Goal: Navigation & Orientation: Find specific page/section

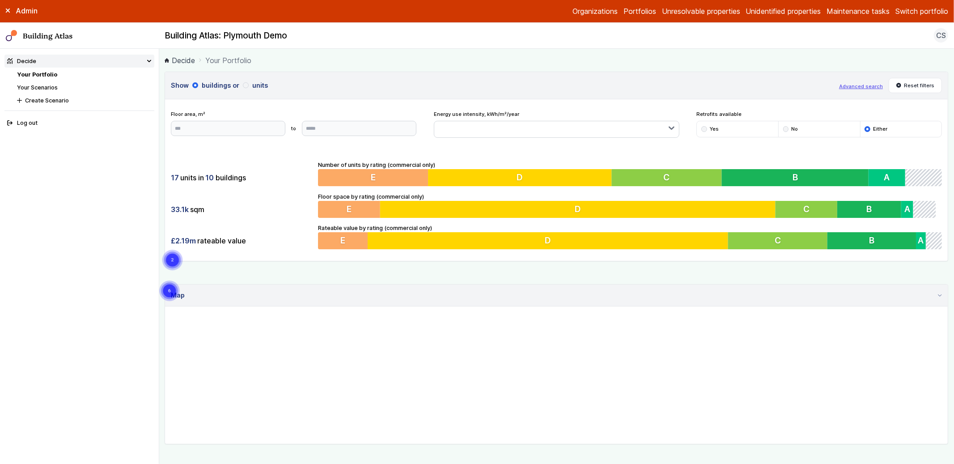
click at [160, 196] on main "Decide Your Portfolio Show buildings or units Advanced search Reset filters Flo…" at bounding box center [557, 256] width 796 height 415
click at [927, 9] on button "Switch portfolio" at bounding box center [922, 11] width 53 height 11
click at [0, 0] on button "Plymouth Demo" at bounding box center [0, 0] width 0 height 0
click at [164, 180] on main "Decide Your Portfolio Show buildings or units Advanced search Reset filters Flo…" at bounding box center [557, 256] width 796 height 415
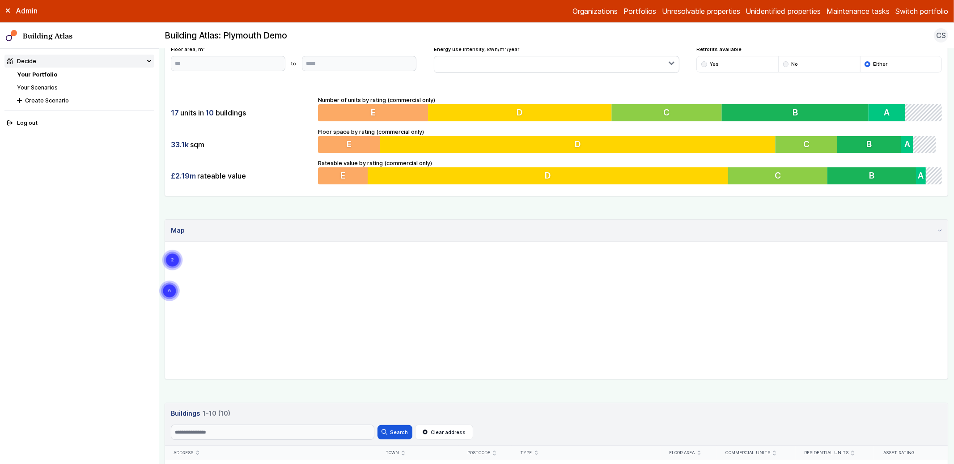
scroll to position [289, 0]
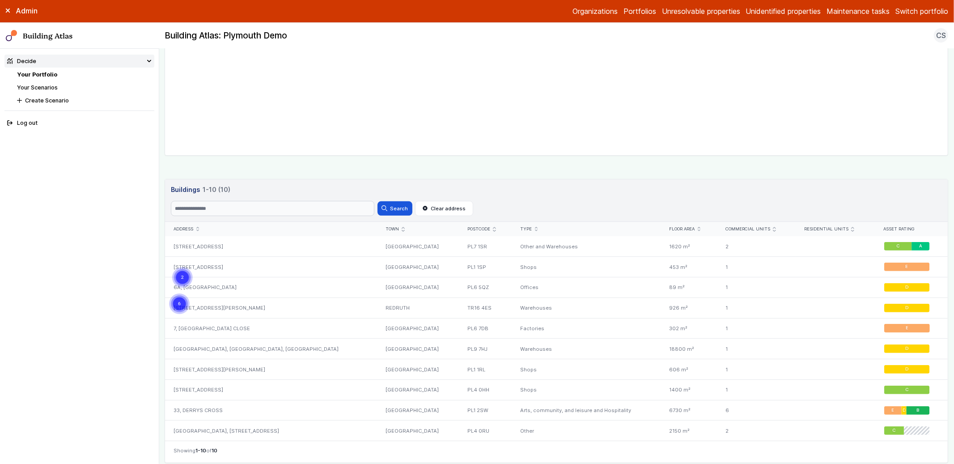
click at [165, 18] on gmp-map "6 2" at bounding box center [165, 18] width 0 height 0
click at [190, 294] on circle "Cluster of 6 markers" at bounding box center [179, 304] width 21 height 21
drag, startPoint x: 561, startPoint y: 123, endPoint x: 575, endPoint y: 144, distance: 24.7
click at [165, 18] on gmp-map at bounding box center [165, 18] width 0 height 0
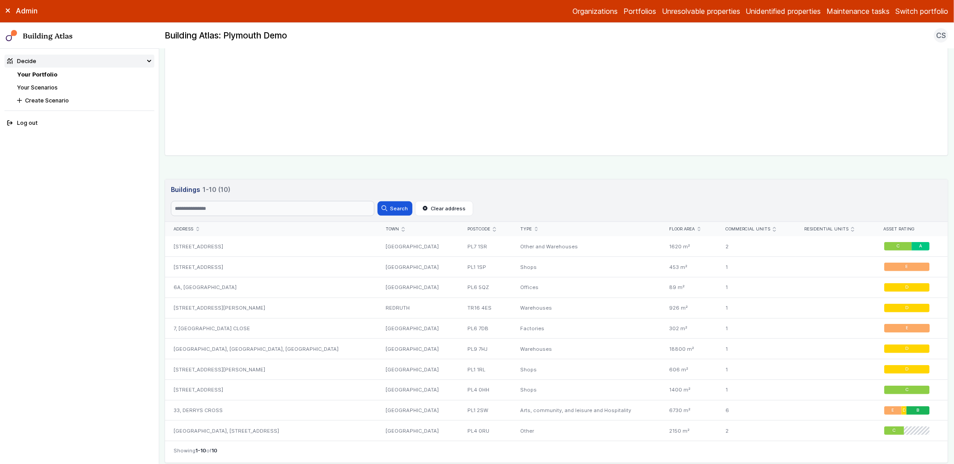
drag, startPoint x: 575, startPoint y: 131, endPoint x: 575, endPoint y: 154, distance: 22.8
click at [165, 18] on gmp-map at bounding box center [165, 18] width 0 height 0
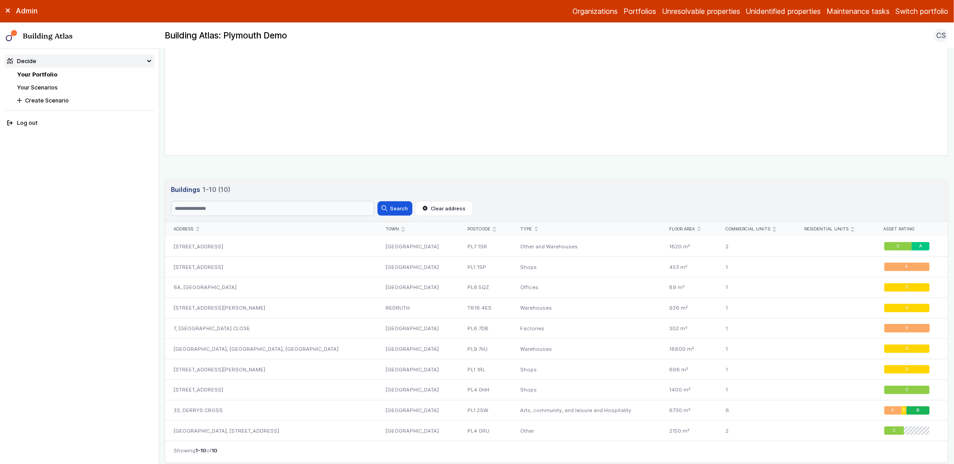
drag, startPoint x: 605, startPoint y: 94, endPoint x: 603, endPoint y: 87, distance: 7.5
click at [165, 18] on gmp-map at bounding box center [165, 18] width 0 height 0
click at [162, 174] on main "Decide Your Portfolio Show buildings or units Advanced search Reset filters Flo…" at bounding box center [557, 256] width 796 height 415
click at [41, 85] on link "Your Scenarios" at bounding box center [37, 87] width 41 height 7
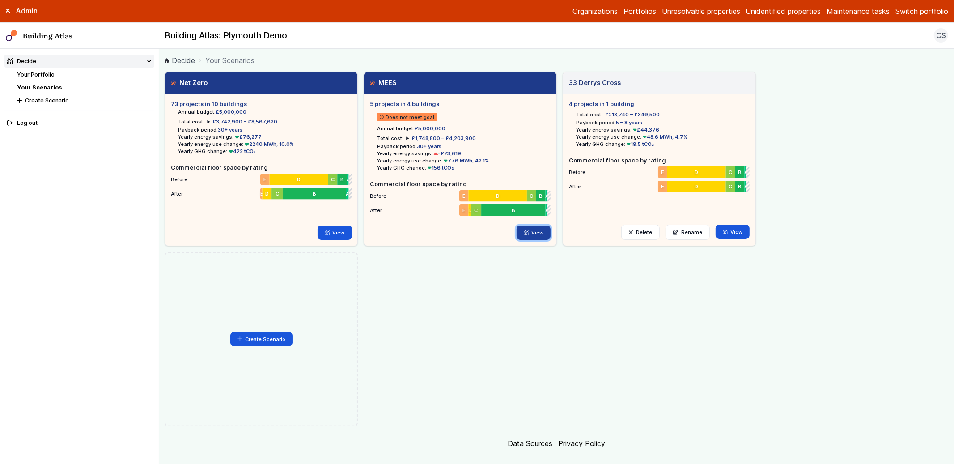
click at [536, 232] on link "View" at bounding box center [534, 233] width 34 height 14
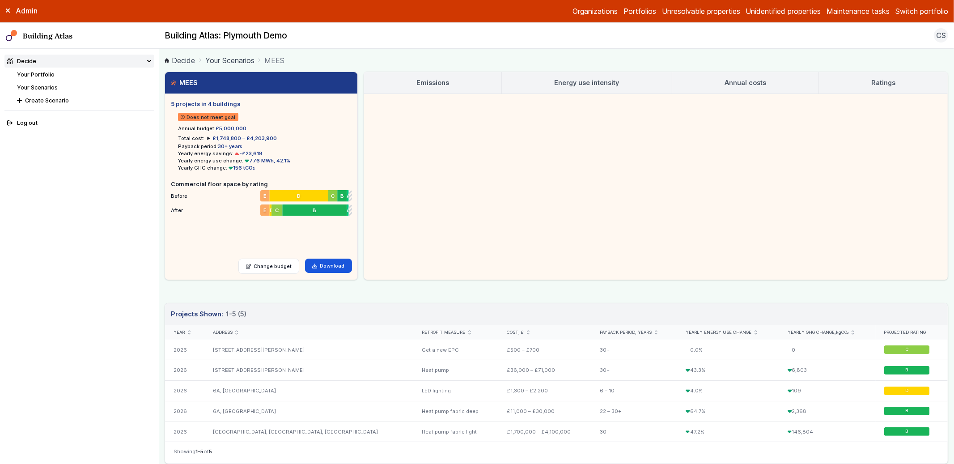
scroll to position [51, 0]
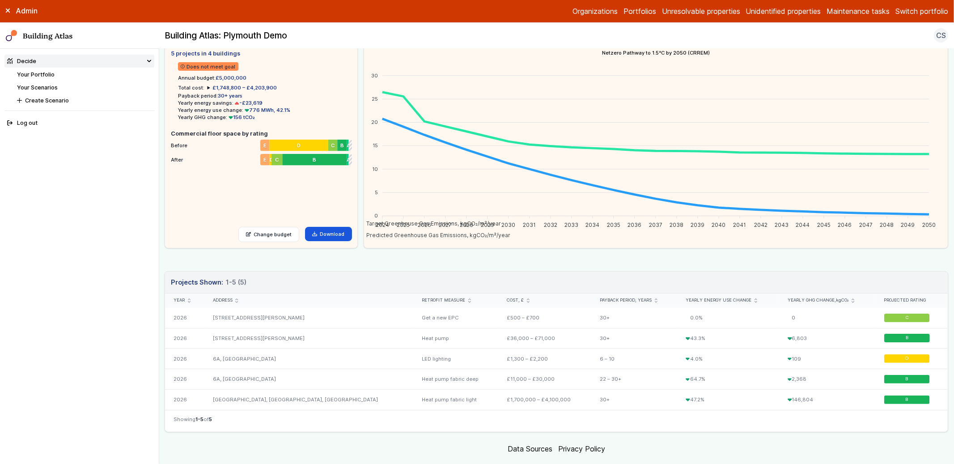
click at [297, 449] on footer "Data Sources Privacy Policy" at bounding box center [557, 449] width 784 height 22
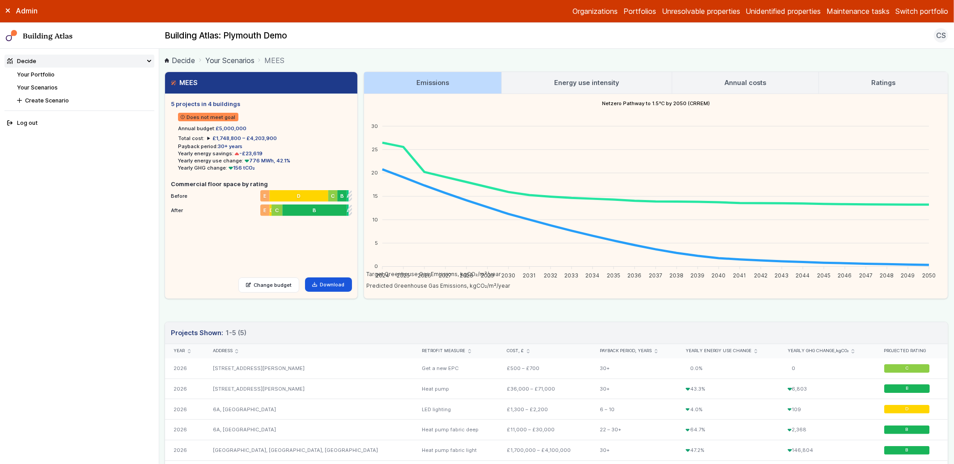
click at [38, 74] on link "Your Portfolio" at bounding box center [36, 74] width 38 height 7
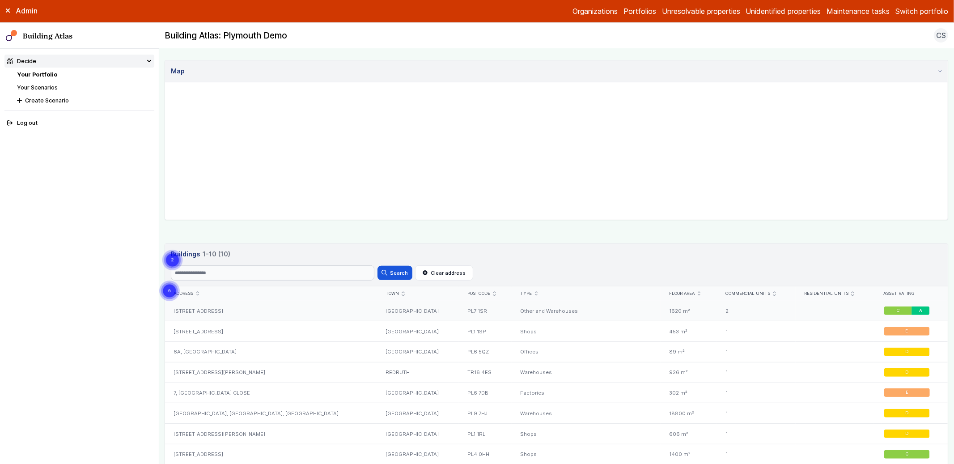
scroll to position [339, 0]
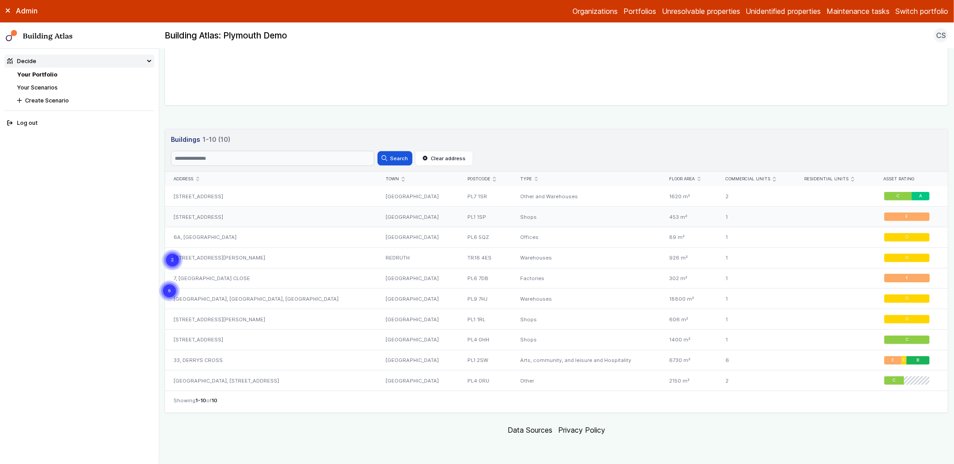
click at [217, 217] on div "[STREET_ADDRESS]" at bounding box center [271, 217] width 212 height 21
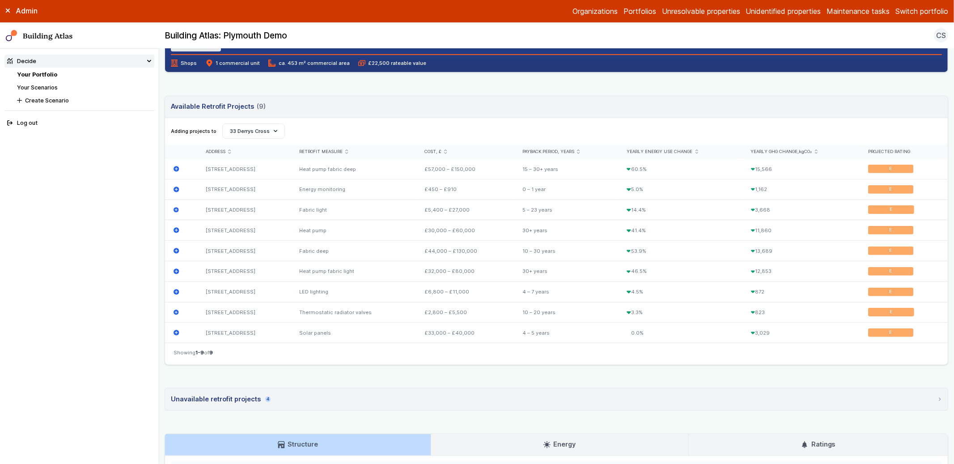
scroll to position [240, 0]
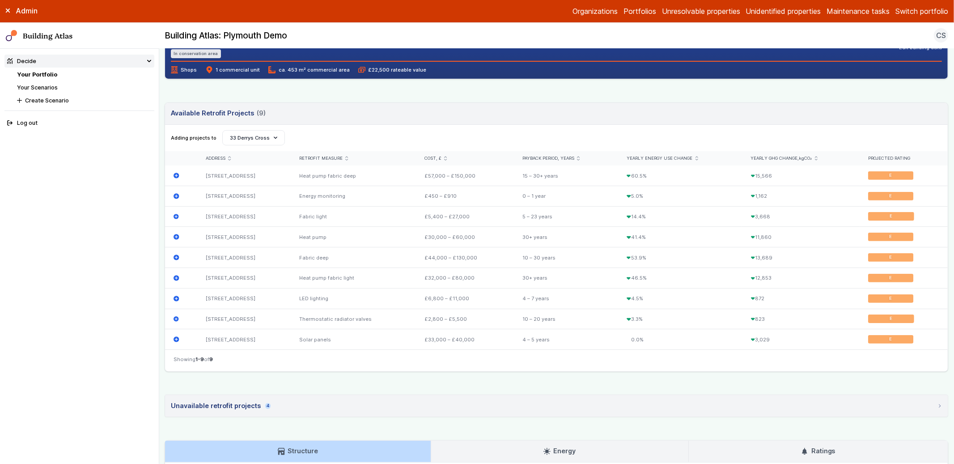
click at [39, 72] on link "Your Portfolio" at bounding box center [37, 74] width 40 height 7
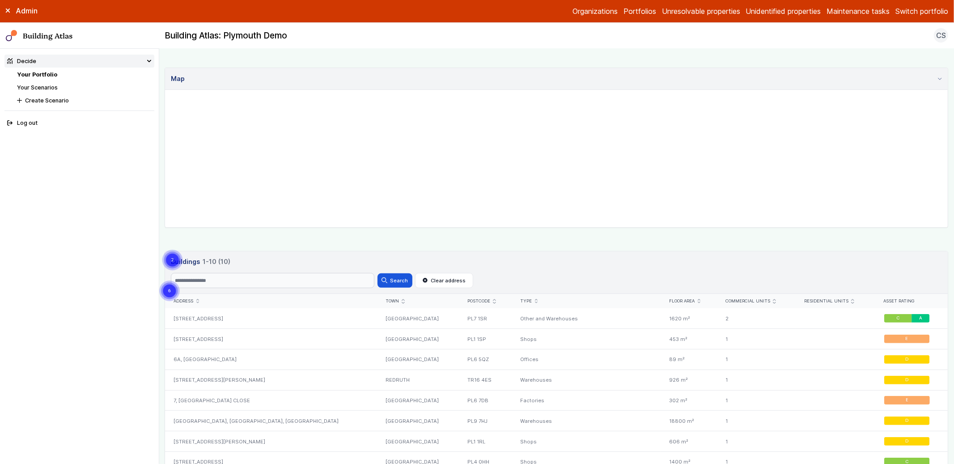
scroll to position [319, 0]
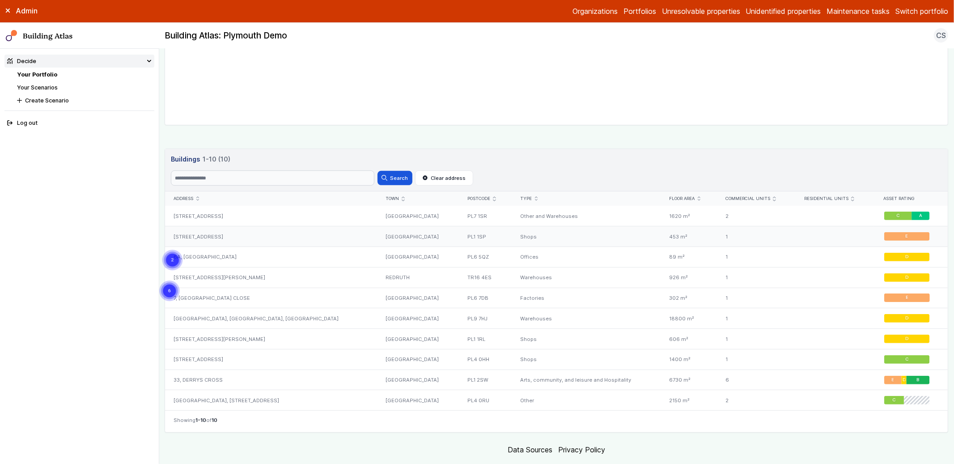
click at [193, 240] on div "[STREET_ADDRESS]" at bounding box center [271, 236] width 212 height 21
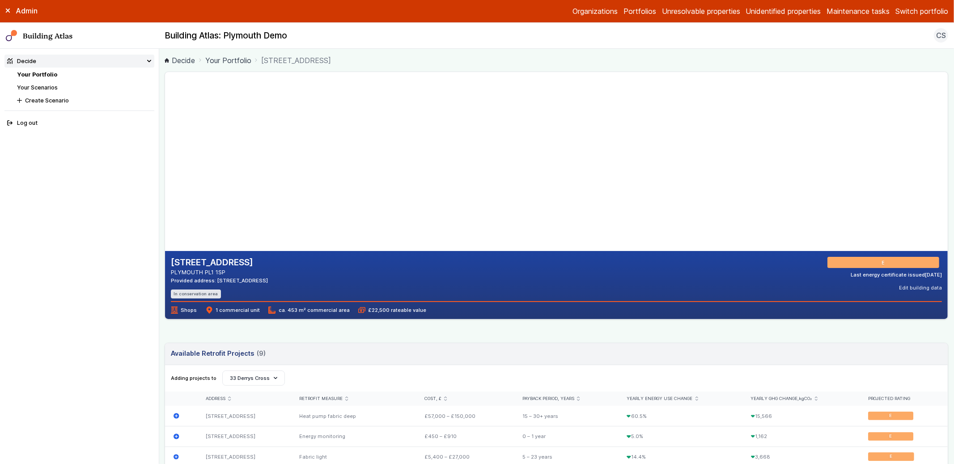
click at [101, 159] on nav "Decide Your Portfolio Your Scenarios Create Scenario Log out" at bounding box center [79, 256] width 159 height 415
click at [48, 73] on link "Your Portfolio" at bounding box center [37, 74] width 40 height 7
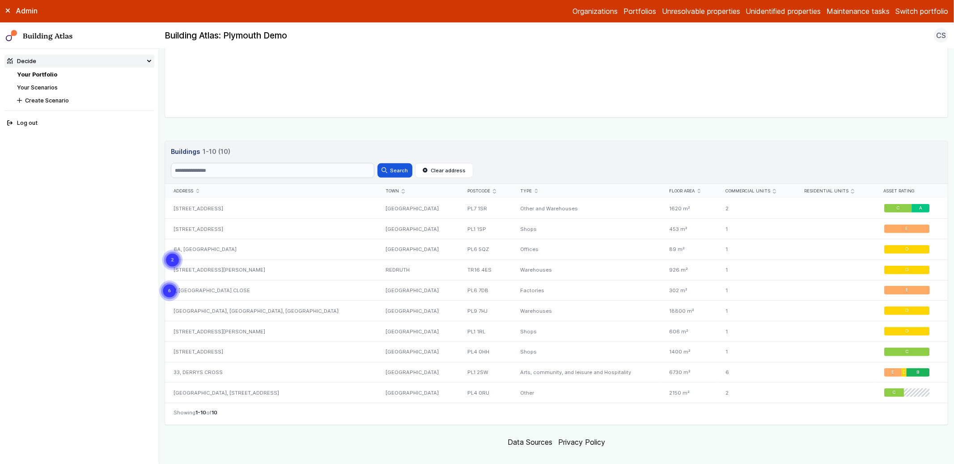
scroll to position [339, 0]
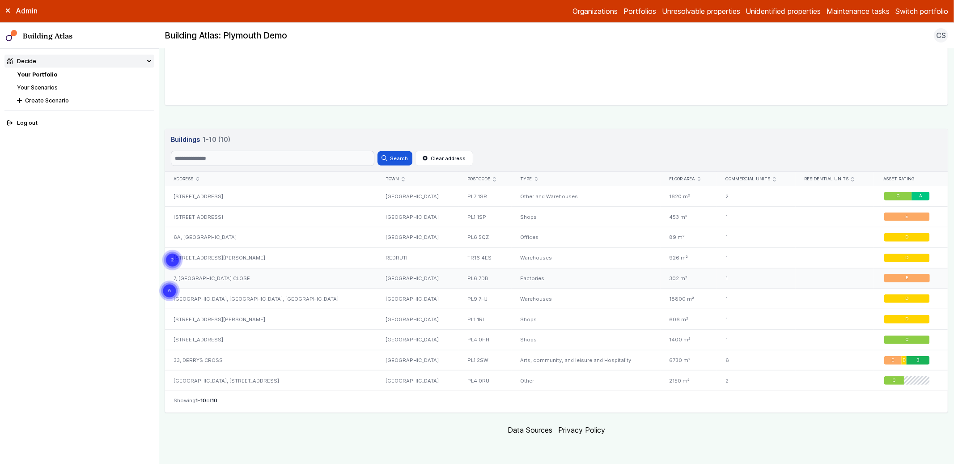
click at [239, 277] on div "7, [GEOGRAPHIC_DATA] CLOSE" at bounding box center [271, 278] width 212 height 21
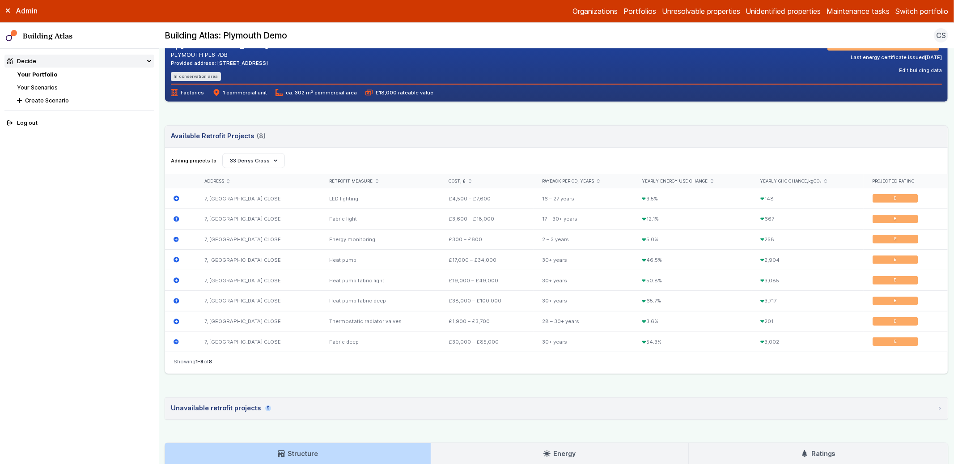
scroll to position [197, 0]
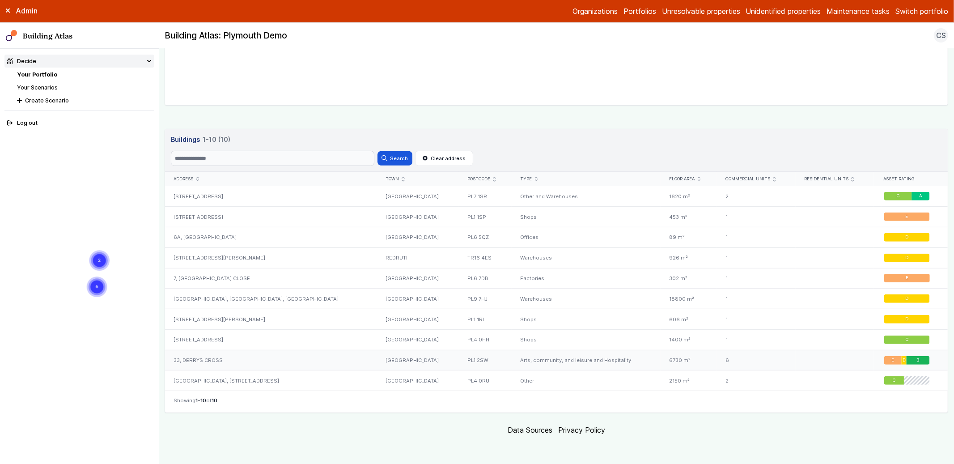
scroll to position [72, 0]
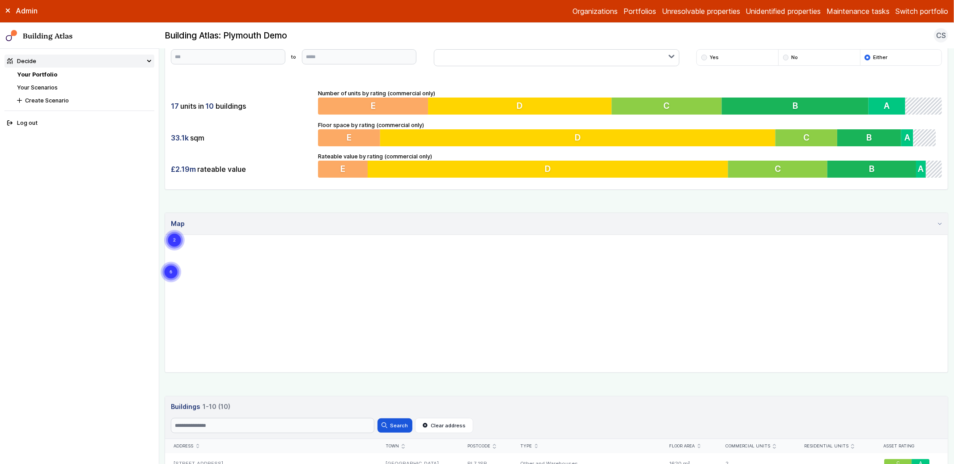
click at [42, 88] on link "Your Scenarios" at bounding box center [37, 87] width 41 height 7
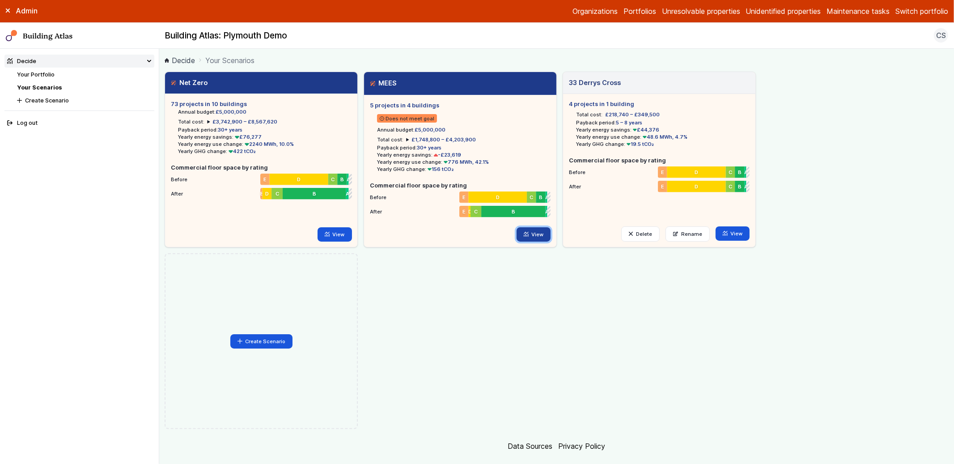
click at [536, 237] on link "View" at bounding box center [534, 234] width 34 height 14
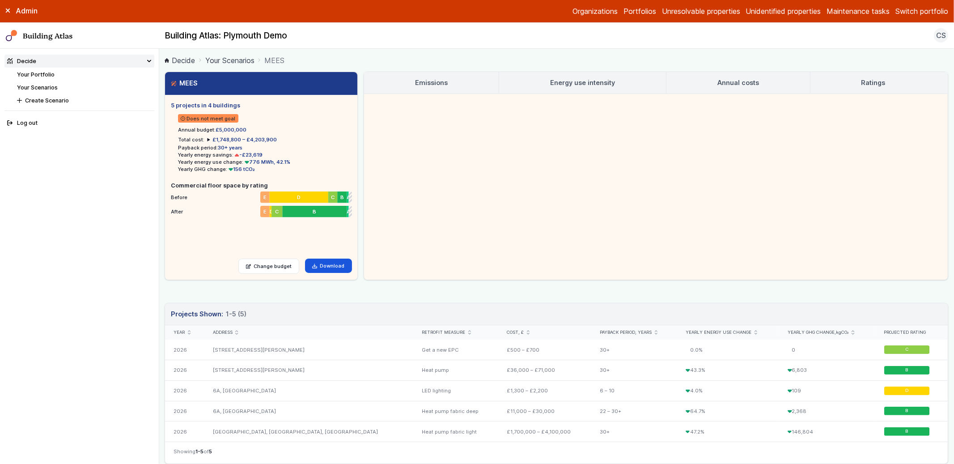
scroll to position [51, 0]
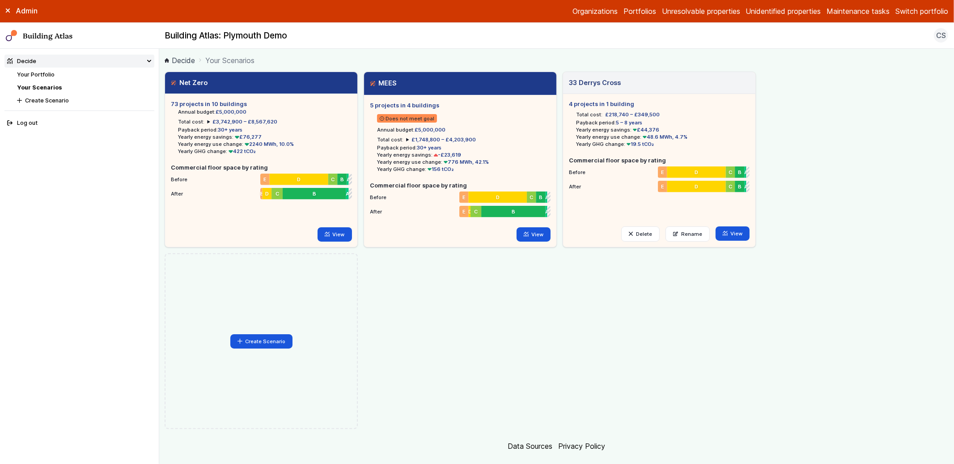
click at [27, 72] on link "Your Portfolio" at bounding box center [36, 74] width 38 height 7
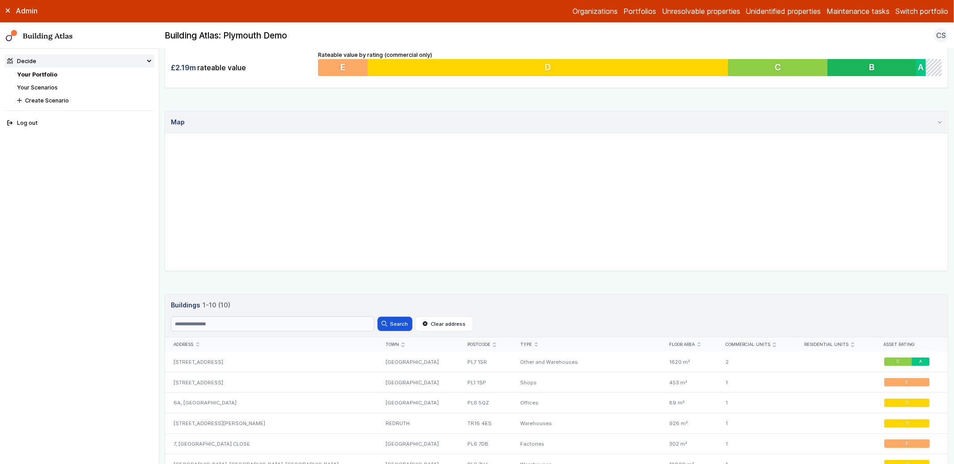
scroll to position [339, 0]
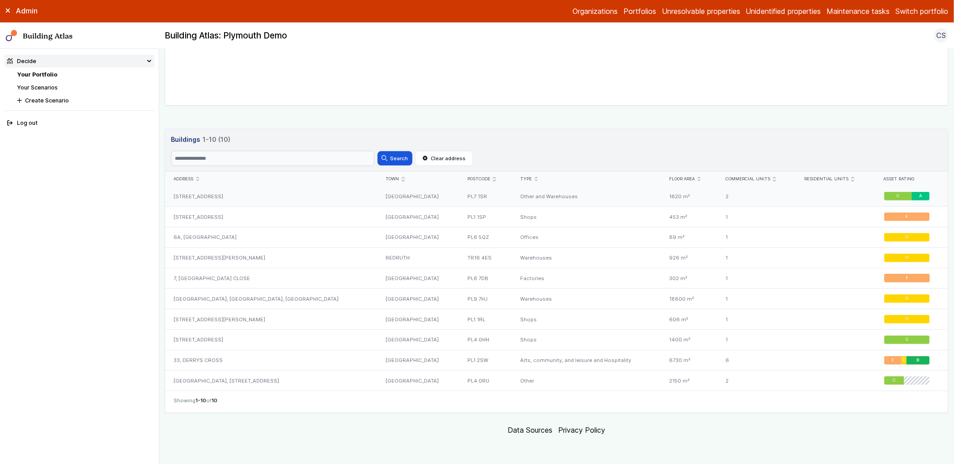
click at [255, 197] on div "[STREET_ADDRESS]" at bounding box center [271, 196] width 212 height 20
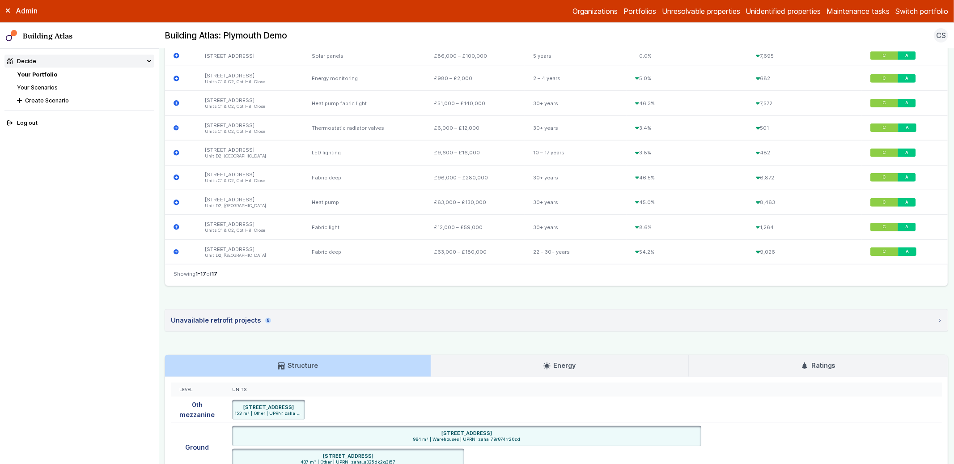
scroll to position [289, 0]
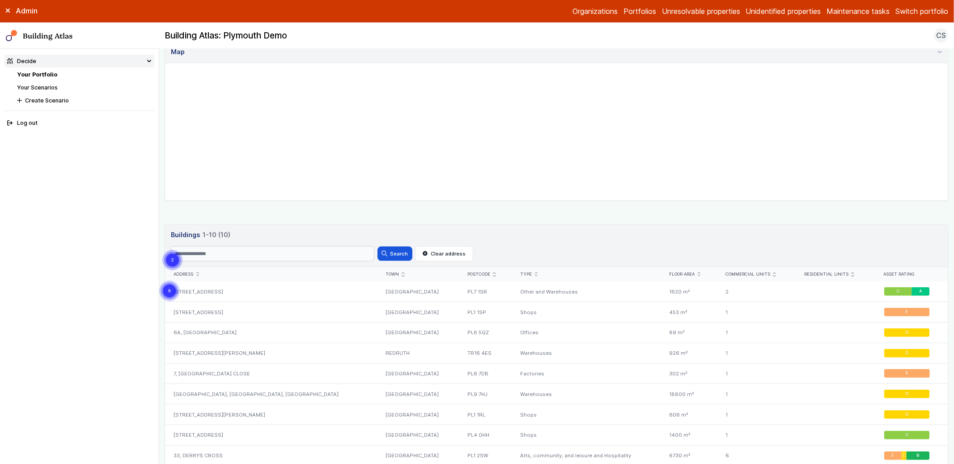
scroll to position [339, 0]
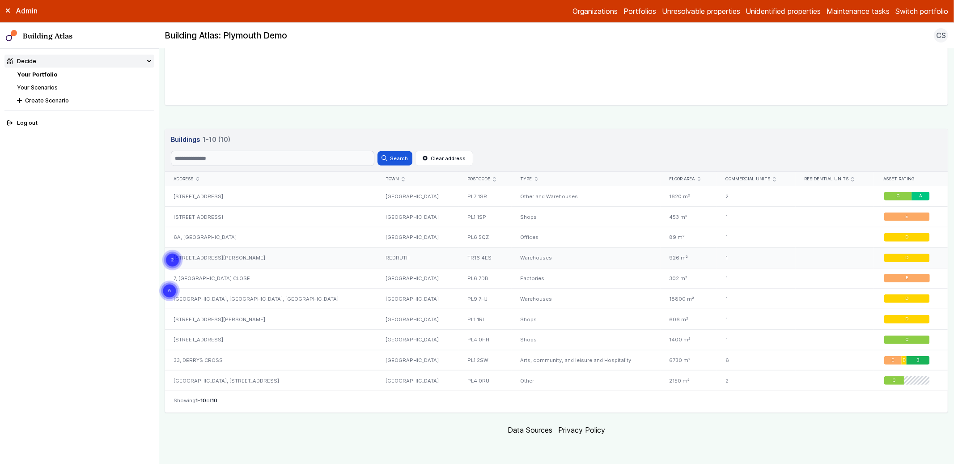
click at [316, 259] on div "[STREET_ADDRESS][PERSON_NAME]" at bounding box center [271, 257] width 212 height 21
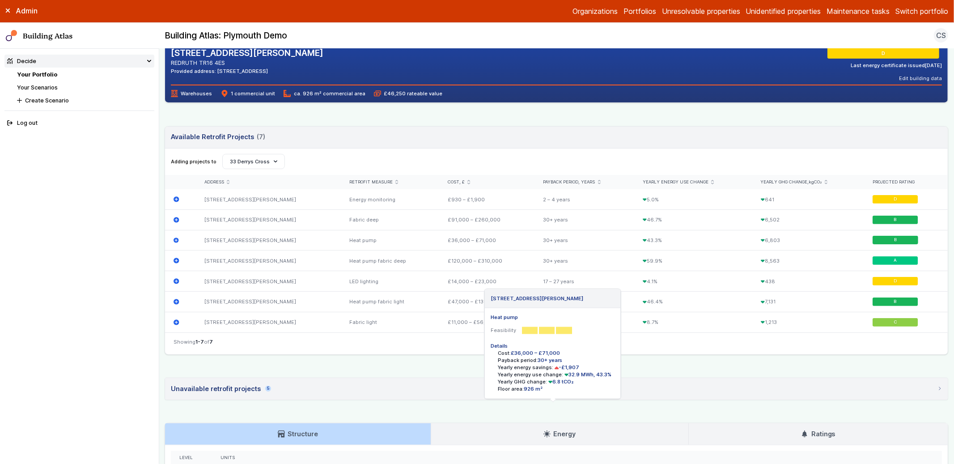
scroll to position [36, 0]
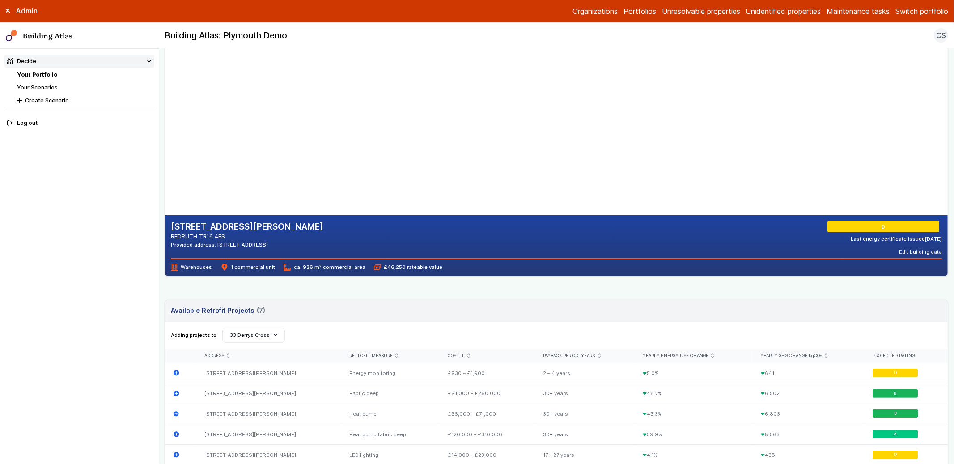
click at [170, 287] on div "[STREET_ADDRESS][PERSON_NAME] REDRUTH TR16 4ES Provided address: [STREET_ADDRES…" at bounding box center [557, 391] width 784 height 710
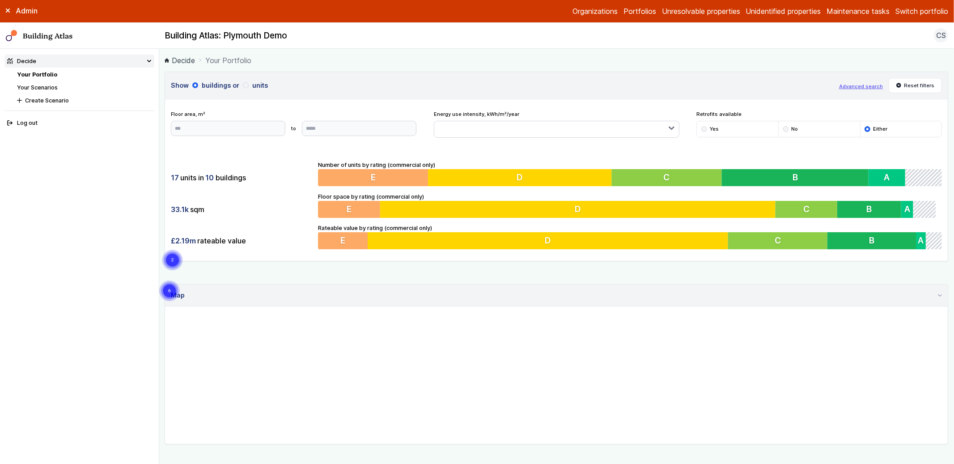
click at [49, 88] on link "Your Scenarios" at bounding box center [37, 87] width 41 height 7
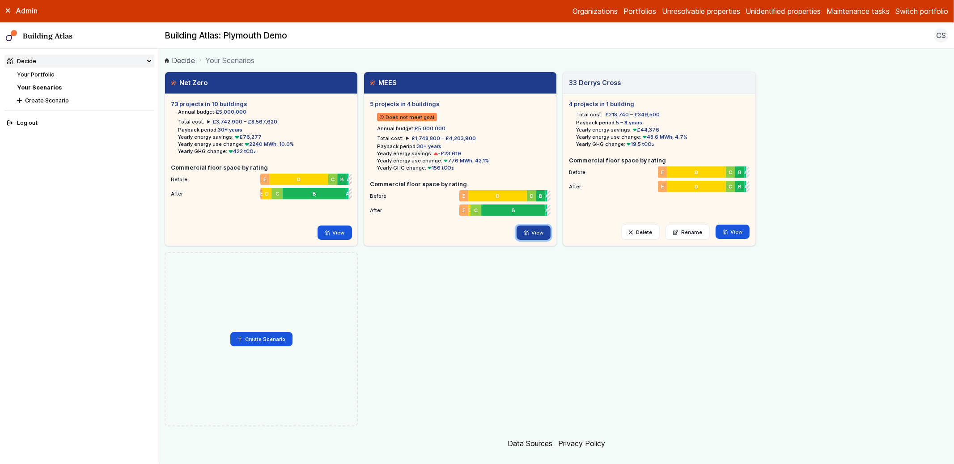
click at [529, 229] on link "View" at bounding box center [534, 233] width 34 height 14
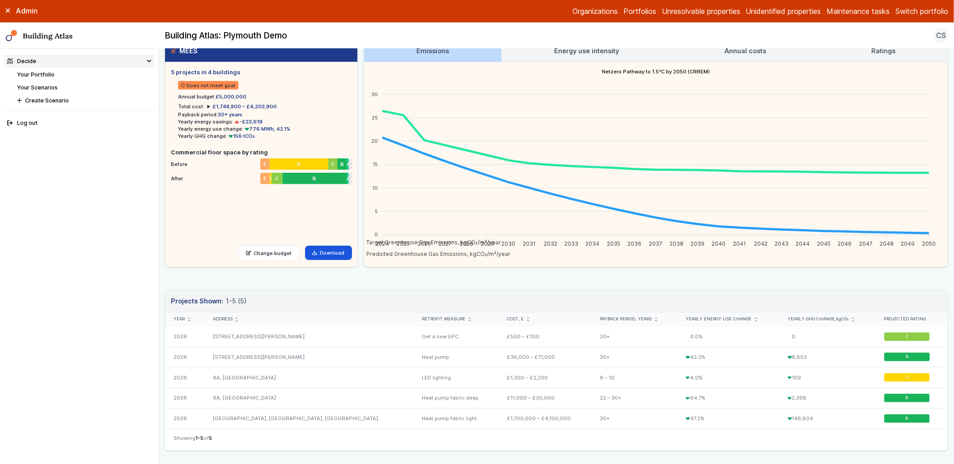
scroll to position [38, 0]
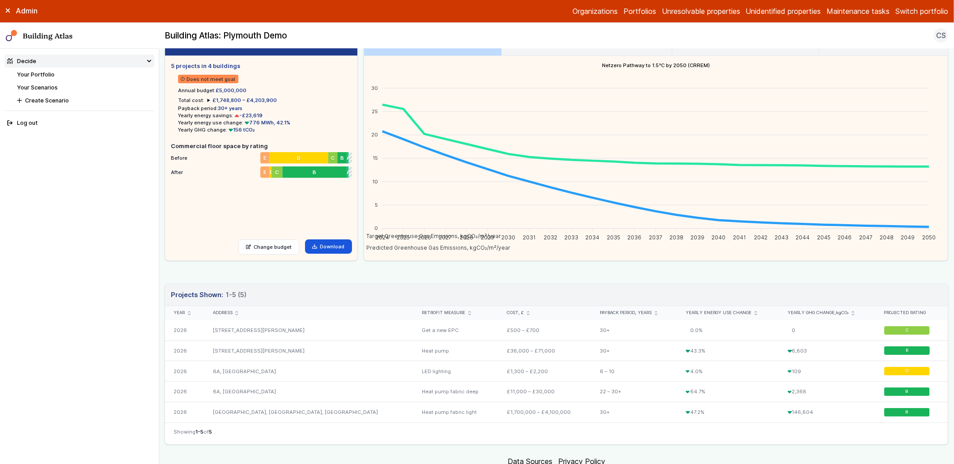
click at [165, 158] on div "MEES 5 projects in 4 buildings Does not meet goal Annual budget: £5,000,000 Tot…" at bounding box center [261, 147] width 193 height 227
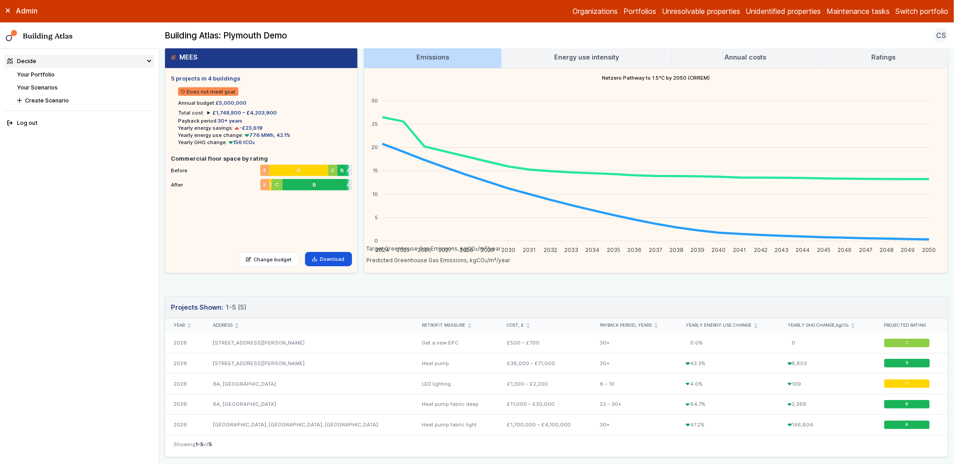
click at [50, 74] on link "Your Portfolio" at bounding box center [36, 74] width 38 height 7
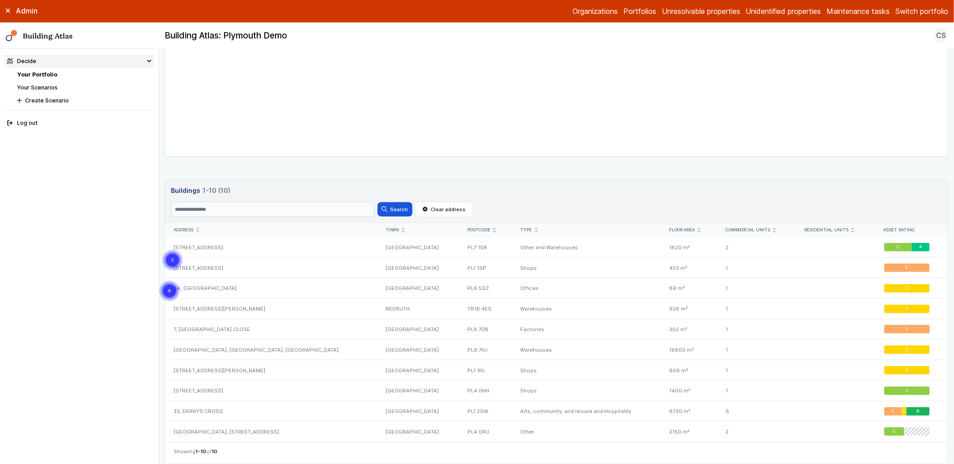
scroll to position [339, 0]
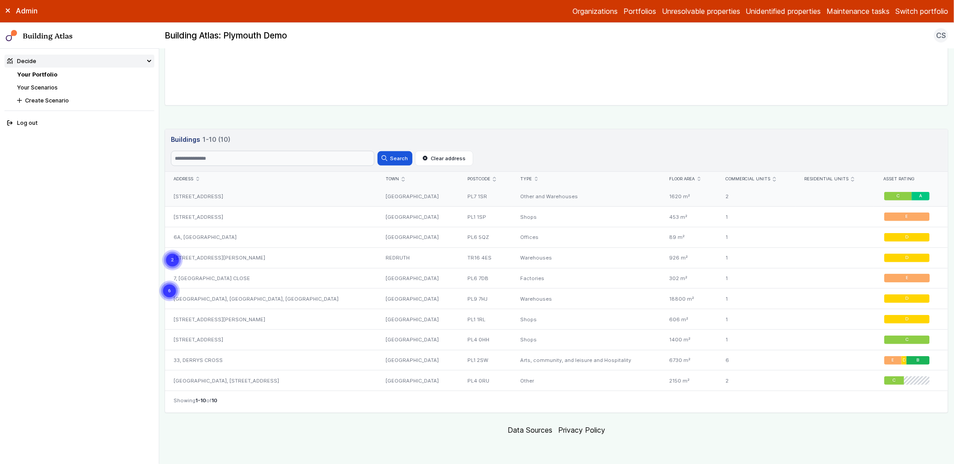
click at [247, 201] on div "[STREET_ADDRESS]" at bounding box center [271, 196] width 212 height 20
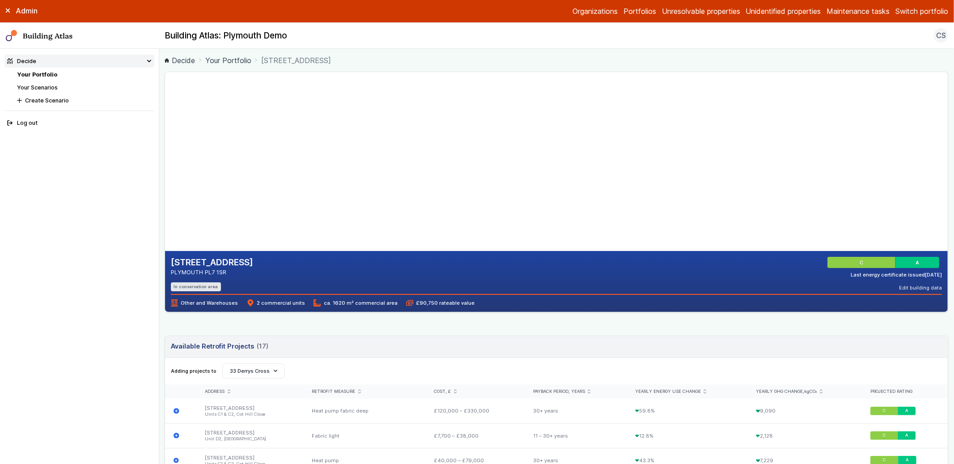
scroll to position [327, 0]
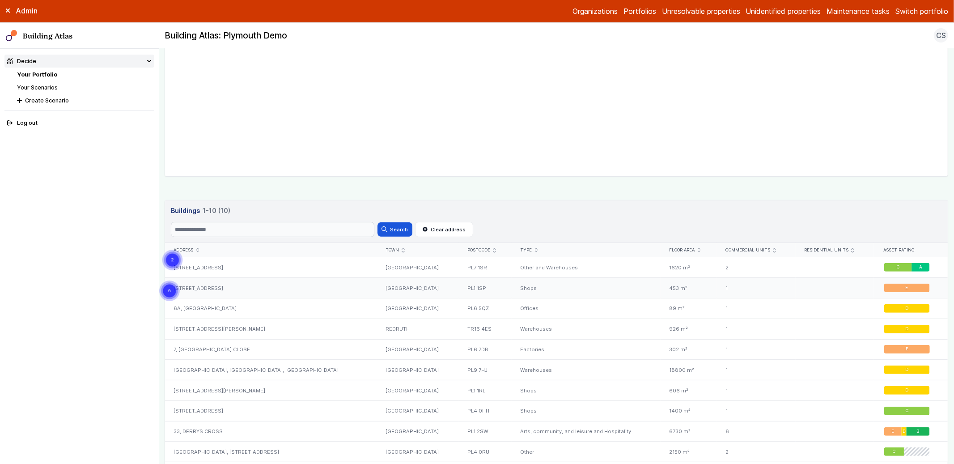
scroll to position [339, 0]
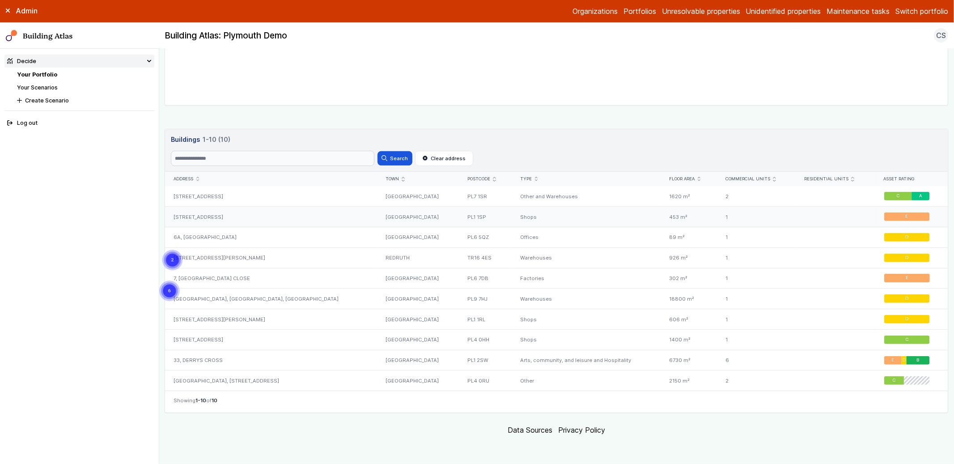
click at [257, 213] on div "[STREET_ADDRESS]" at bounding box center [271, 217] width 212 height 21
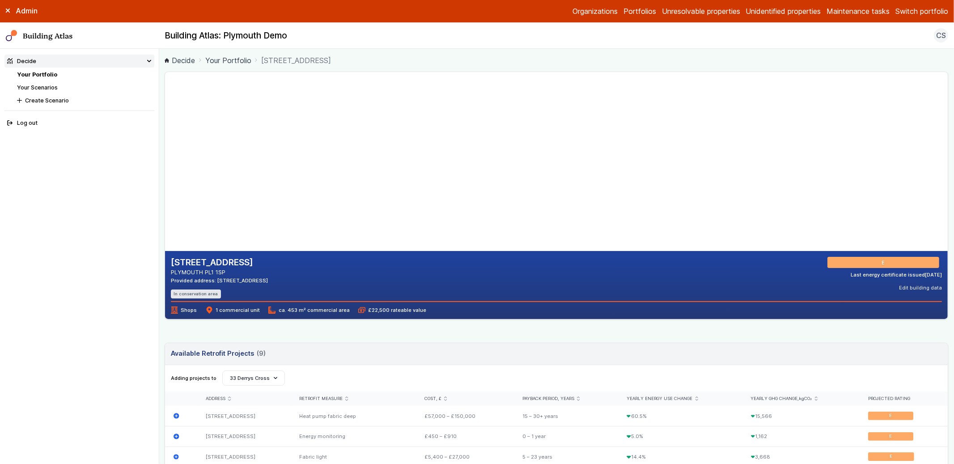
scroll to position [261, 0]
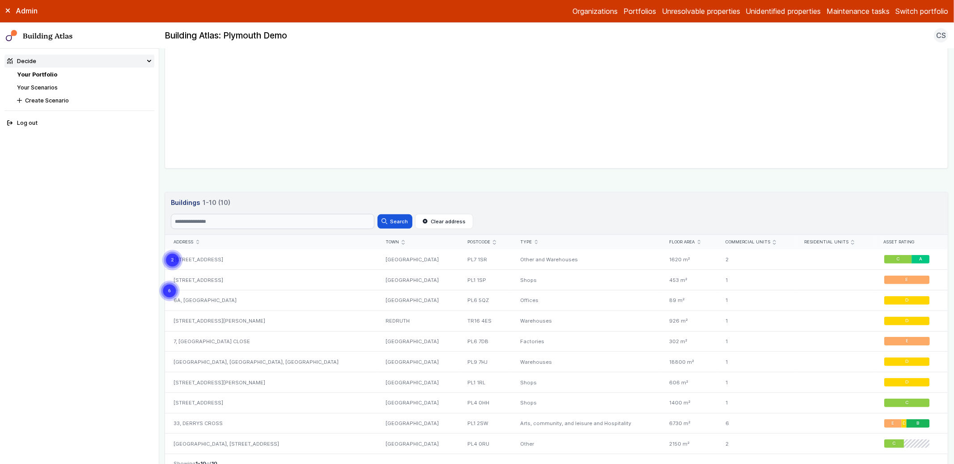
scroll to position [339, 0]
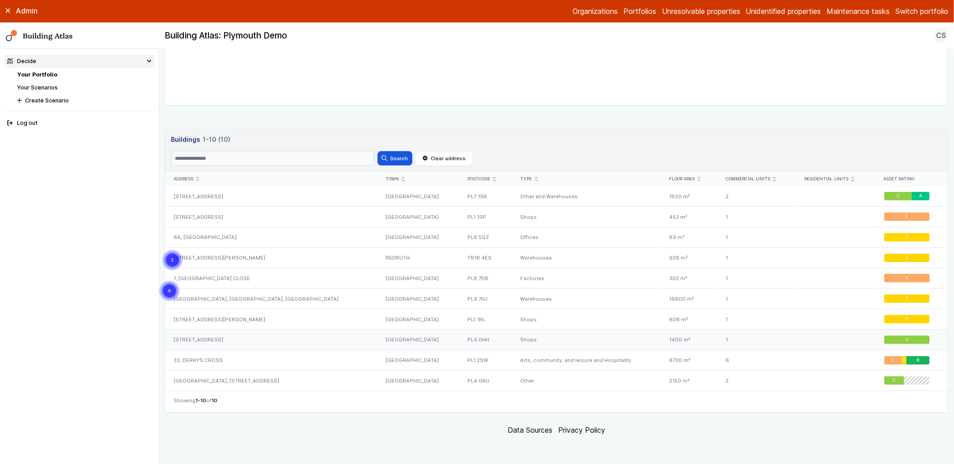
click at [289, 340] on div "[STREET_ADDRESS]" at bounding box center [271, 339] width 212 height 21
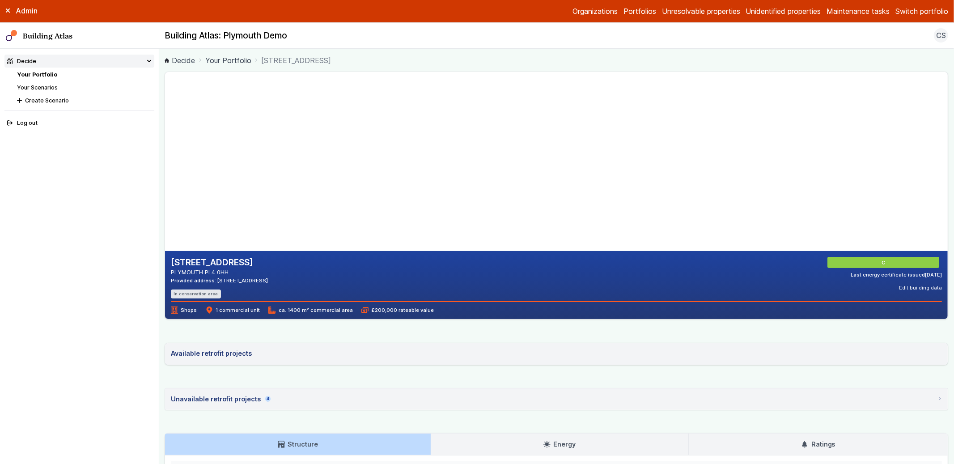
scroll to position [168, 0]
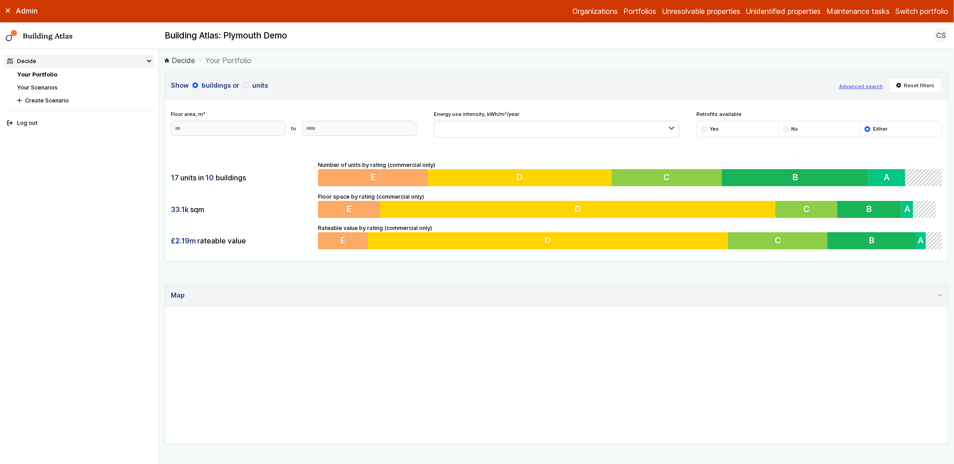
scroll to position [328, 0]
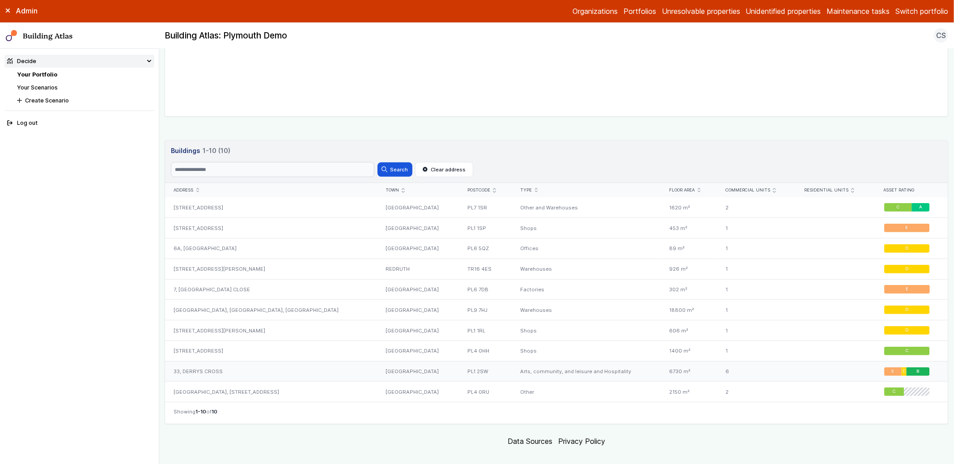
click at [264, 369] on div "33, DERRYS CROSS" at bounding box center [271, 371] width 212 height 21
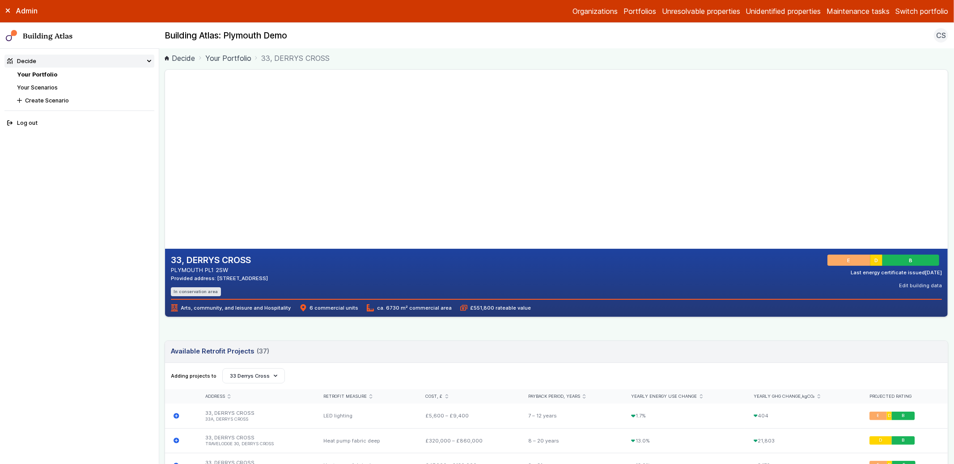
scroll to position [8, 0]
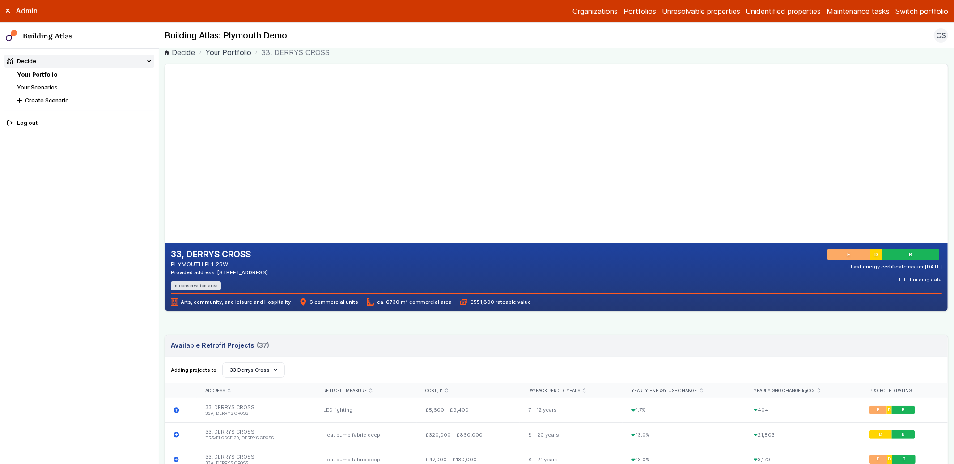
click at [162, 253] on main "Decide Your Portfolio 33, DERRYS CROSS 33, DERRYS CROSS PLYMOUTH PL1 2SW Provid…" at bounding box center [557, 256] width 796 height 415
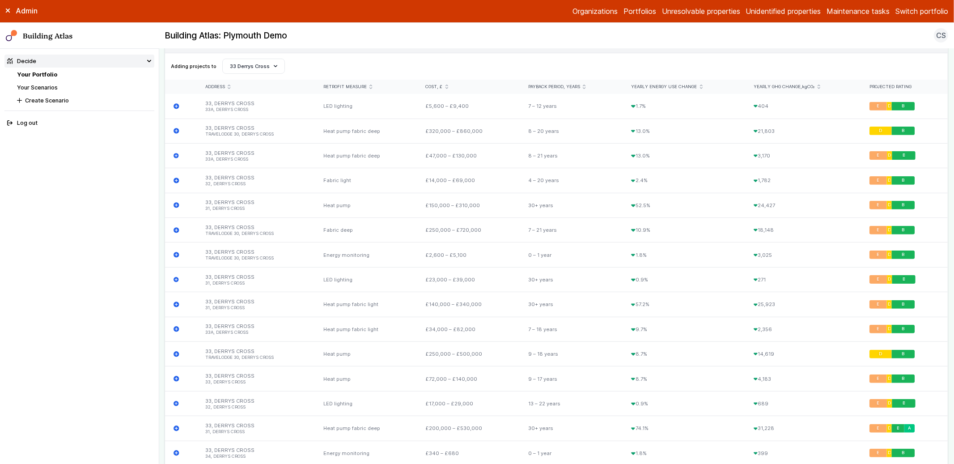
scroll to position [319, 0]
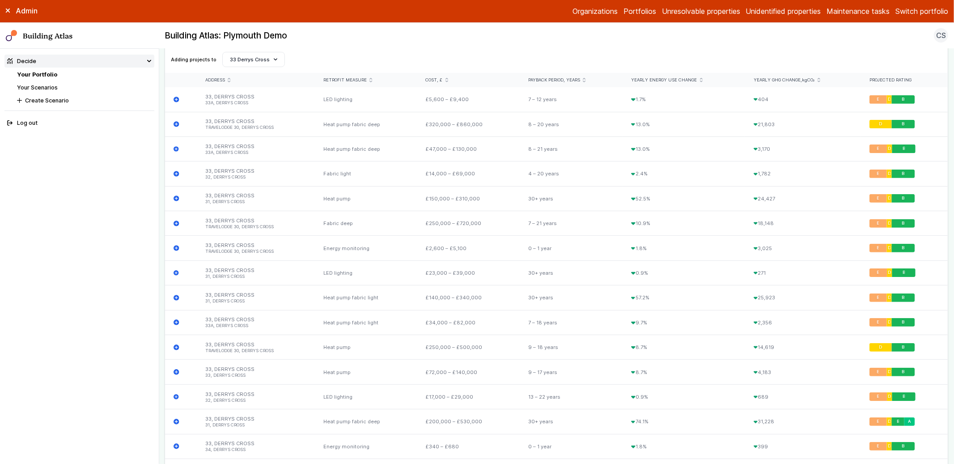
click at [158, 234] on body "Admin Organizations Portfolios Unresolvable properties Unidentified properties …" at bounding box center [477, 232] width 954 height 464
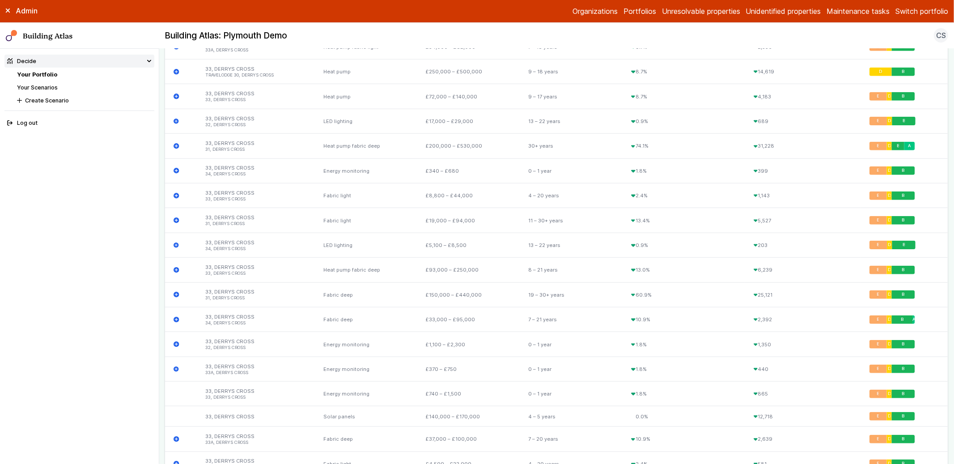
scroll to position [1222, 0]
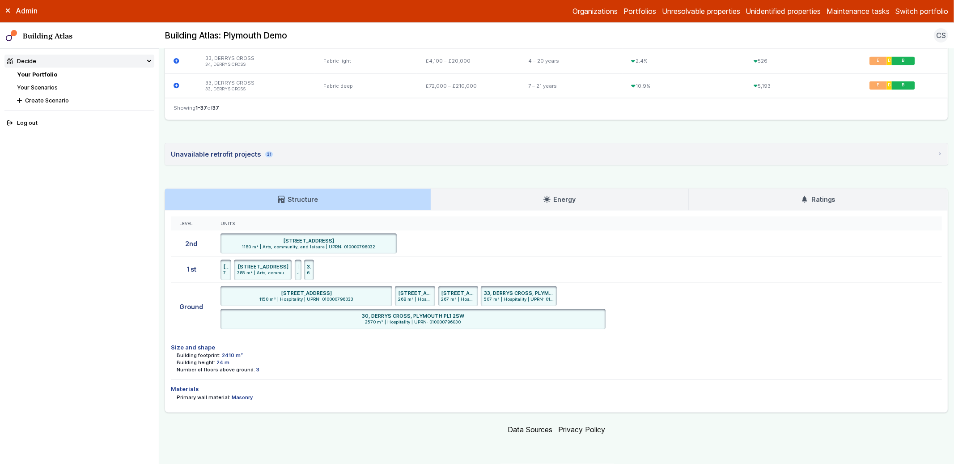
click at [240, 162] on summary "Unavailable retrofit projects 31" at bounding box center [556, 154] width 783 height 21
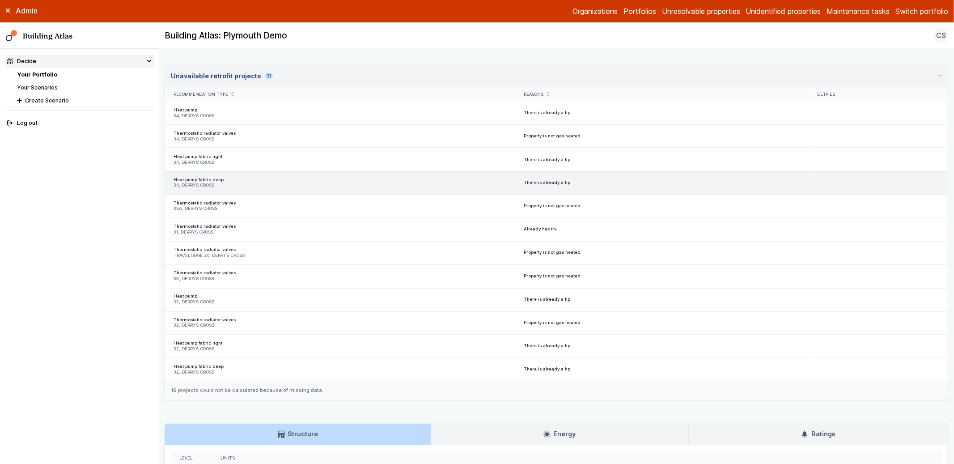
scroll to position [0, 0]
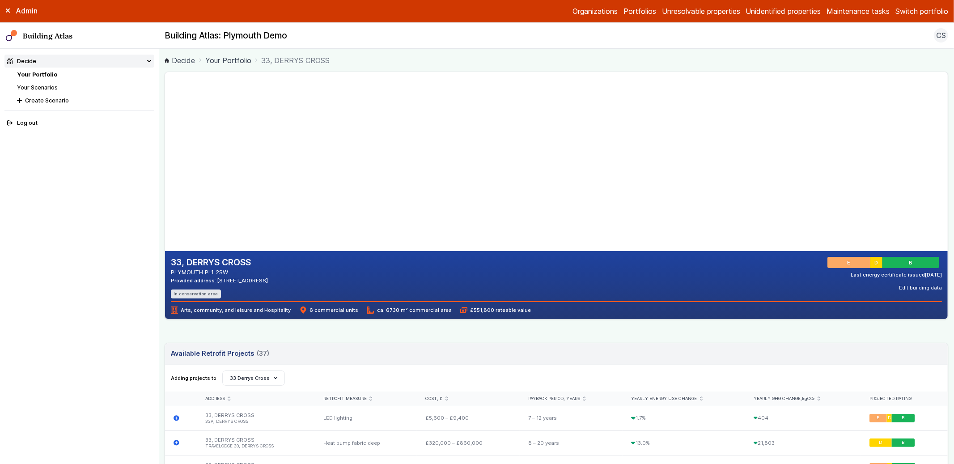
click at [38, 74] on link "Your Portfolio" at bounding box center [37, 74] width 40 height 7
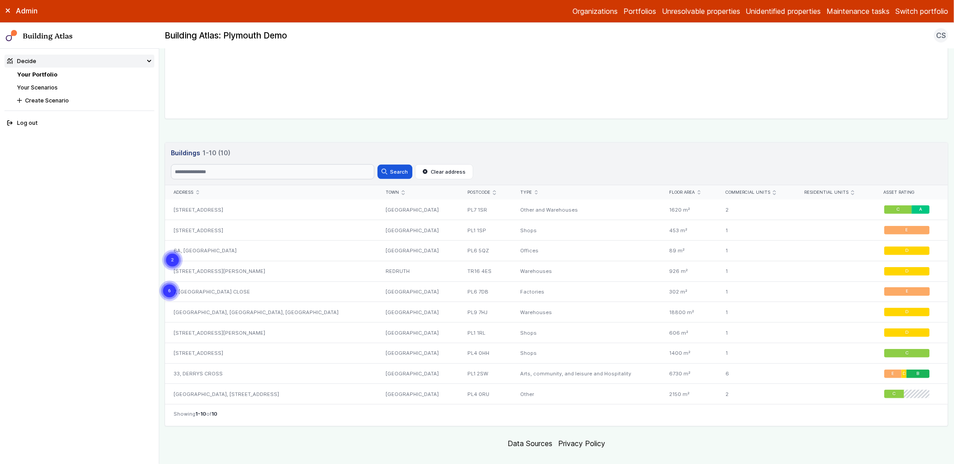
scroll to position [339, 0]
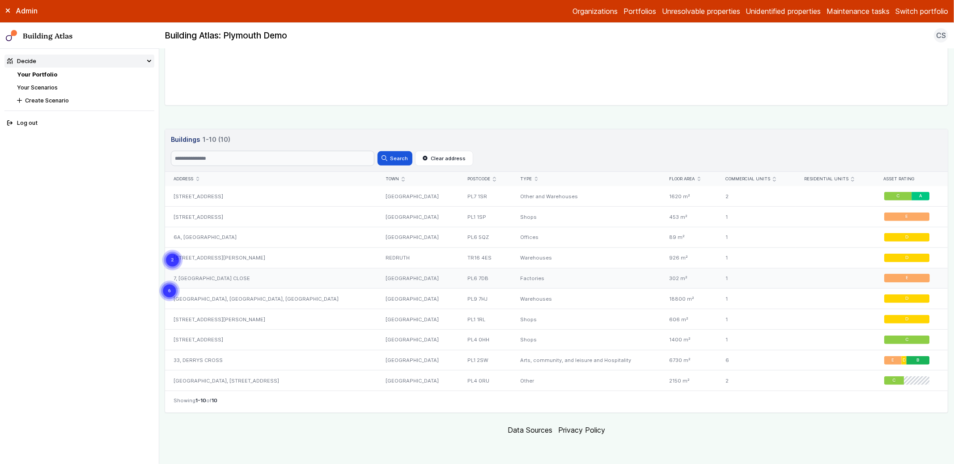
click at [228, 278] on div "7, [GEOGRAPHIC_DATA] CLOSE" at bounding box center [271, 278] width 212 height 21
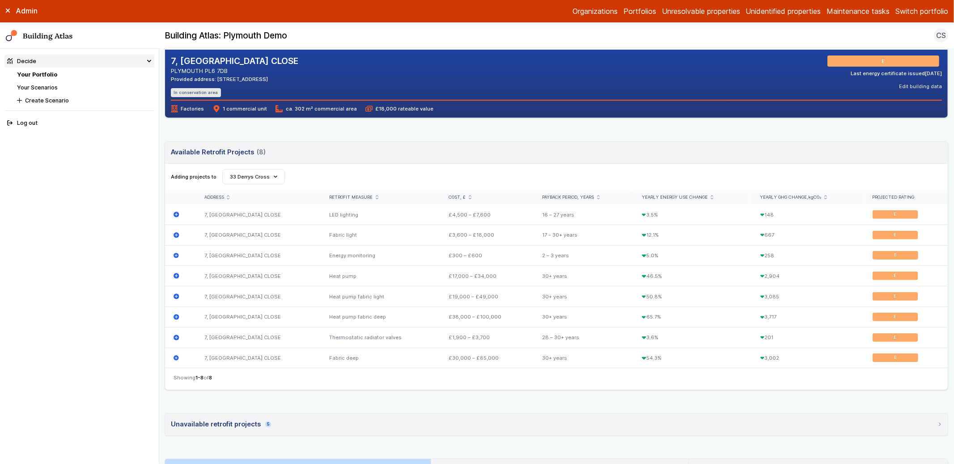
scroll to position [413, 0]
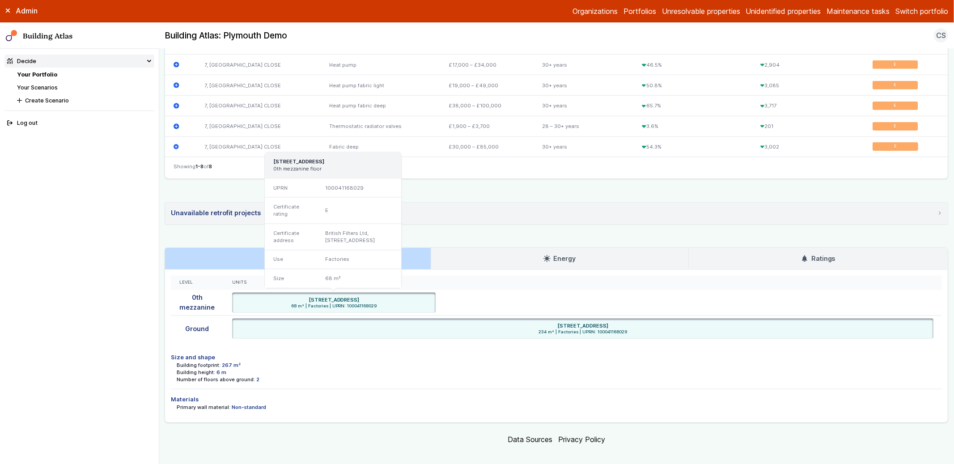
click at [259, 206] on summary "Unavailable retrofit projects 5" at bounding box center [556, 213] width 783 height 21
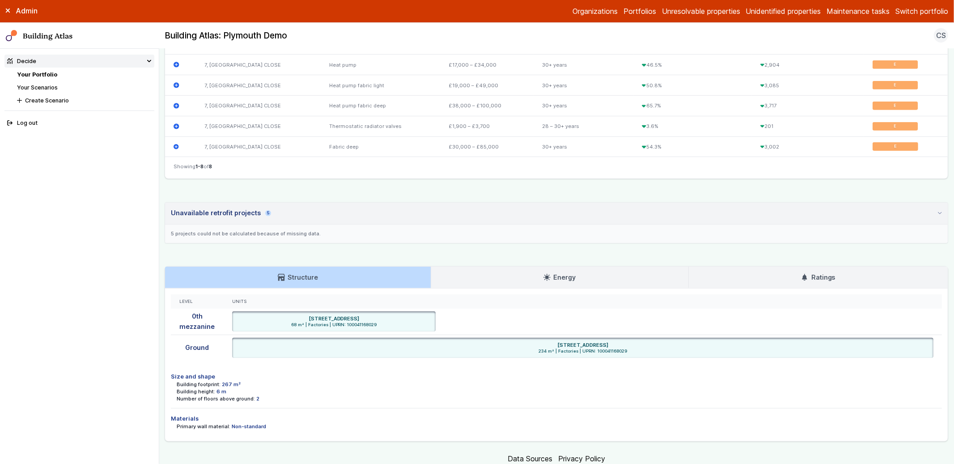
click at [223, 215] on div "Unavailable retrofit projects 5" at bounding box center [221, 213] width 100 height 10
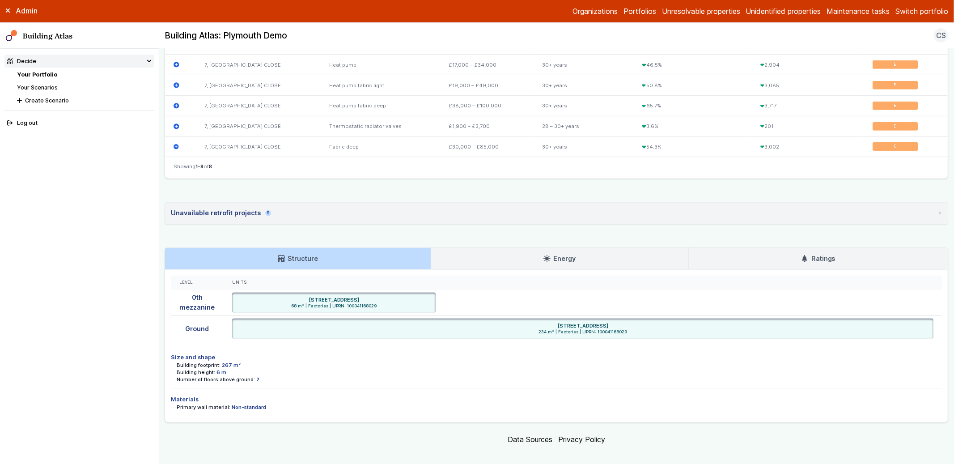
click at [219, 217] on div "Unavailable retrofit projects 5" at bounding box center [221, 213] width 100 height 10
